Goal: Transaction & Acquisition: Obtain resource

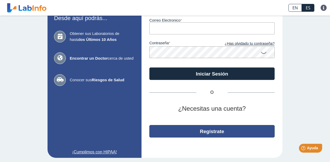
scroll to position [39, 0]
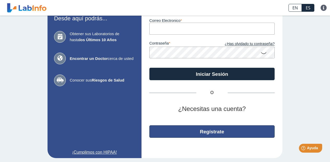
click at [214, 129] on button "Regístrate" at bounding box center [211, 131] width 125 height 13
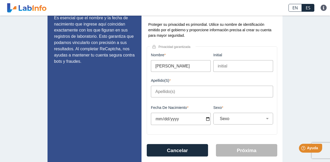
type input "[PERSON_NAME]"
type input "J"
type input "[PERSON_NAME]"
click at [227, 82] on label "Apellido(s)" at bounding box center [212, 81] width 122 height 4
click at [227, 86] on input "[PERSON_NAME]" at bounding box center [212, 92] width 122 height 12
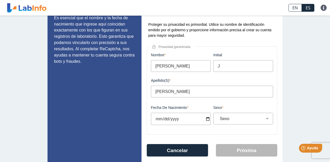
click at [161, 121] on input "Fecha de Nacimiento" at bounding box center [181, 119] width 60 height 12
type input "[DATE]"
select select "M"
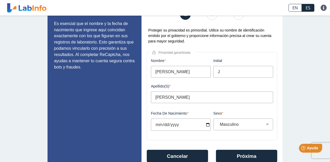
scroll to position [29, 0]
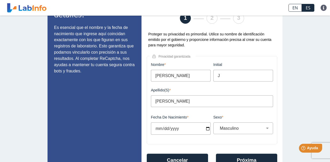
click at [224, 78] on input "J" at bounding box center [243, 76] width 60 height 12
click at [195, 113] on div "Apellido(s) [PERSON_NAME] Este campo es requerido" at bounding box center [211, 101] width 125 height 26
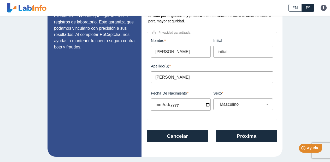
scroll to position [55, 0]
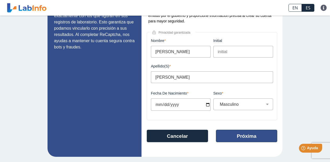
click at [250, 138] on button "Próxima" at bounding box center [246, 136] width 61 height 13
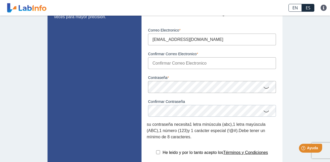
type input "[EMAIL_ADDRESS][DOMAIN_NAME]"
click at [267, 89] on icon at bounding box center [266, 87] width 6 height 10
click at [267, 89] on icon at bounding box center [266, 86] width 6 height 9
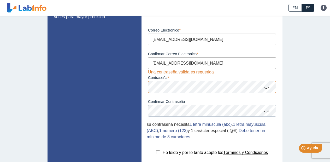
click at [267, 89] on icon at bounding box center [266, 87] width 6 height 10
click at [211, 99] on div "Confirmar Contraseña Por favor confirma su contraseña" at bounding box center [212, 105] width 130 height 24
click at [266, 88] on icon at bounding box center [266, 86] width 6 height 9
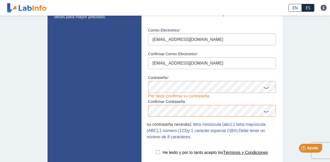
click at [266, 113] on icon at bounding box center [266, 111] width 6 height 10
click at [267, 89] on icon at bounding box center [266, 87] width 6 height 10
click at [267, 88] on icon at bounding box center [266, 86] width 6 height 9
click at [266, 112] on icon at bounding box center [266, 110] width 6 height 9
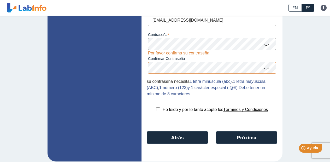
scroll to position [98, 0]
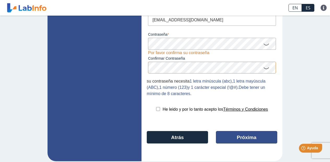
click at [257, 136] on button "Próxima" at bounding box center [246, 137] width 61 height 13
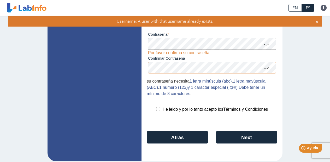
click at [212, 100] on div "Configuración de cuenta 1 2 3 Ahora, configuremos sus datos de inicio de sesión…" at bounding box center [211, 42] width 141 height 239
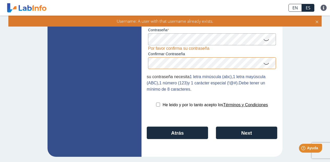
scroll to position [103, 0]
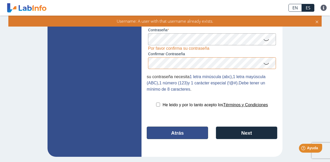
click at [184, 135] on button "Atrás" at bounding box center [177, 133] width 61 height 13
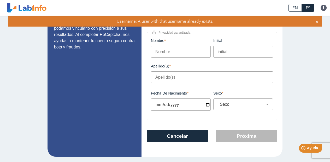
scroll to position [63, 0]
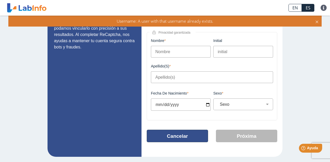
click at [183, 130] on button "Cancelar" at bounding box center [177, 136] width 61 height 13
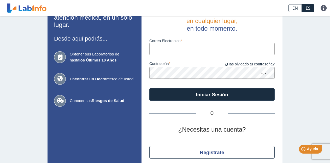
scroll to position [21, 0]
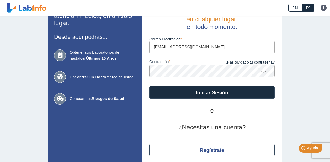
type input "[EMAIL_ADDRESS][DOMAIN_NAME]"
click at [204, 61] on label "contraseña" at bounding box center [180, 63] width 63 height 6
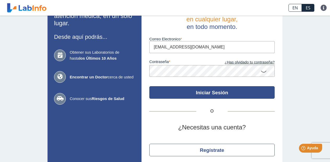
click at [217, 92] on button "Iniciar Sesión" at bounding box center [211, 92] width 125 height 13
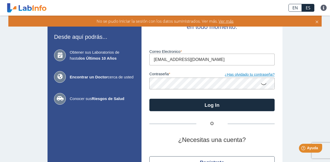
click at [249, 74] on link "¿Has olvidado tu contraseña?" at bounding box center [243, 75] width 63 height 6
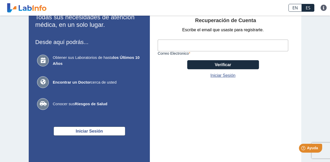
click at [191, 46] on input "Correo Electronico" at bounding box center [223, 46] width 130 height 12
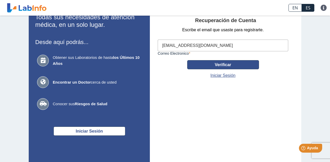
type input "[EMAIL_ADDRESS][DOMAIN_NAME]"
click at [235, 64] on button "Verificar" at bounding box center [223, 64] width 72 height 9
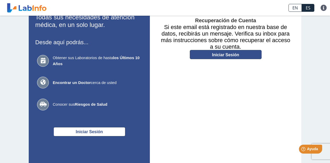
click at [233, 51] on link "Iniciar Sesión" at bounding box center [226, 54] width 72 height 9
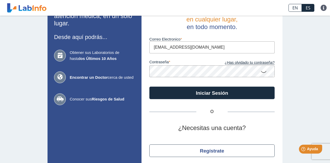
type input "[EMAIL_ADDRESS][DOMAIN_NAME]"
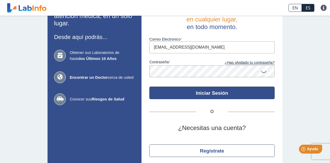
click at [227, 93] on button "Iniciar Sesión" at bounding box center [211, 92] width 125 height 13
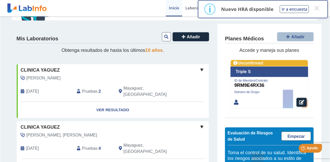
scroll to position [41, 0]
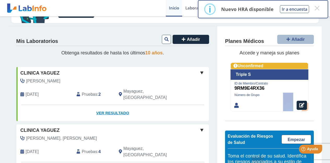
click at [123, 105] on link "Ver Resultado" at bounding box center [112, 113] width 192 height 16
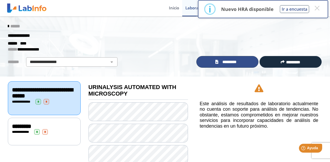
click at [230, 63] on span "*********" at bounding box center [229, 62] width 19 height 6
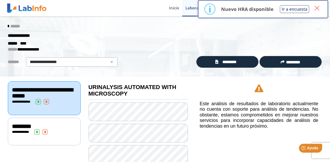
click at [317, 9] on button "×" at bounding box center [316, 7] width 9 height 9
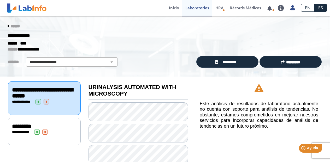
click at [182, 30] on div "******" at bounding box center [165, 26] width 322 height 9
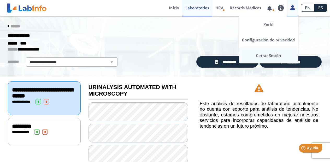
click at [274, 55] on link "Cerrar Sesión" at bounding box center [268, 56] width 59 height 16
